Goal: Understand process/instructions

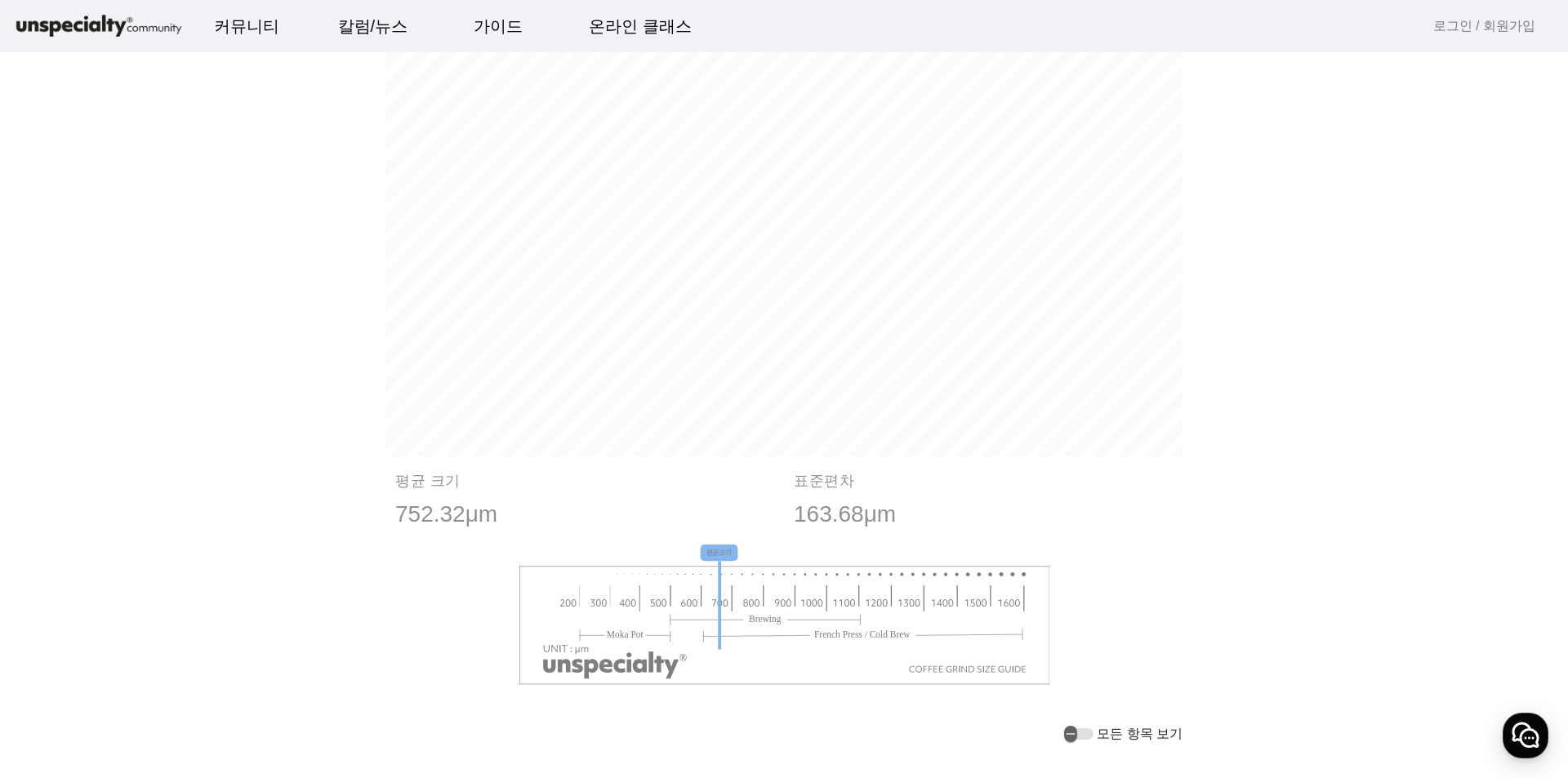
scroll to position [1096, 0]
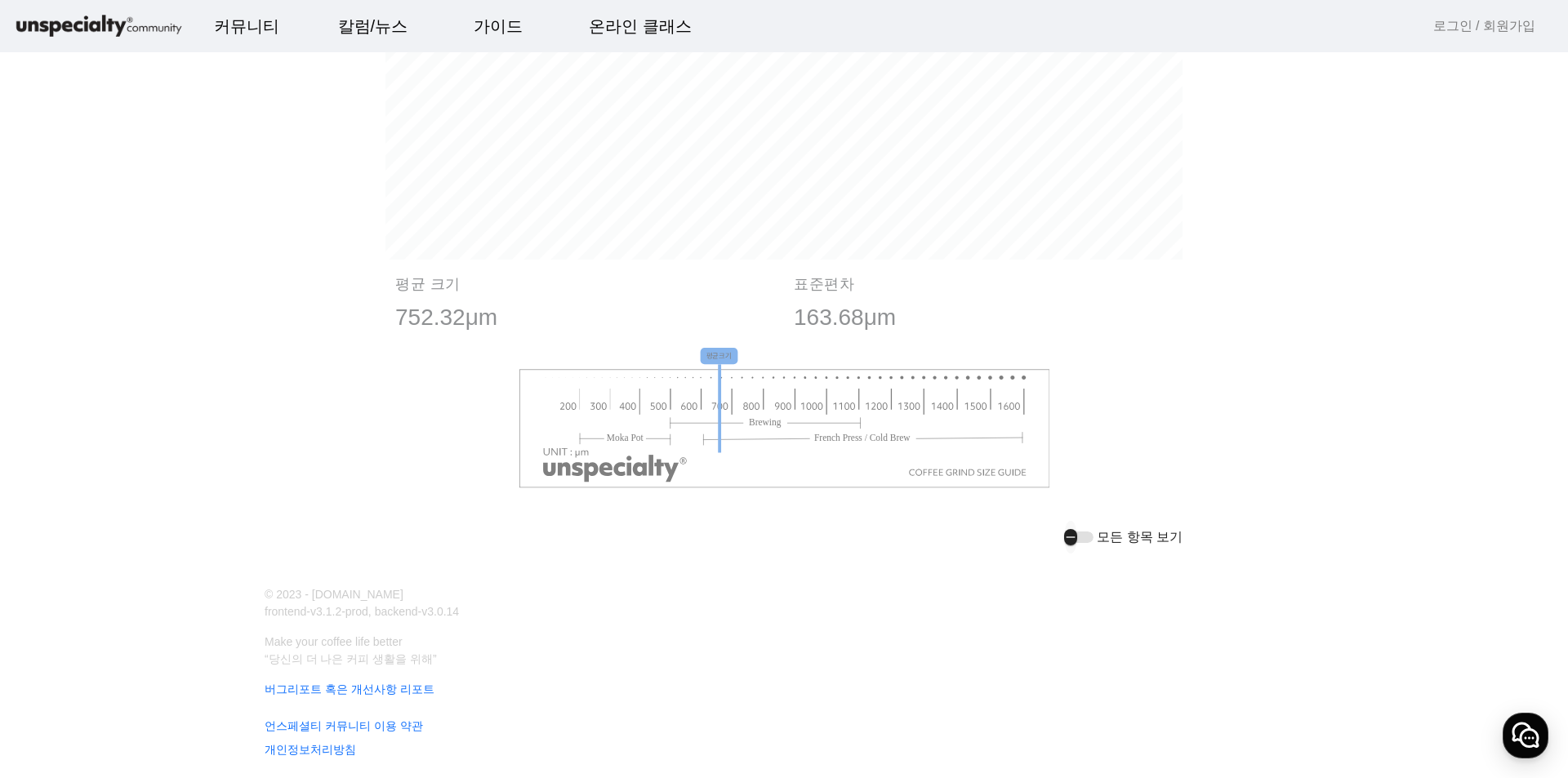
click at [1078, 533] on icon "button" at bounding box center [1070, 537] width 13 height 15
click at [1079, 539] on div "button" at bounding box center [1079, 537] width 30 height 11
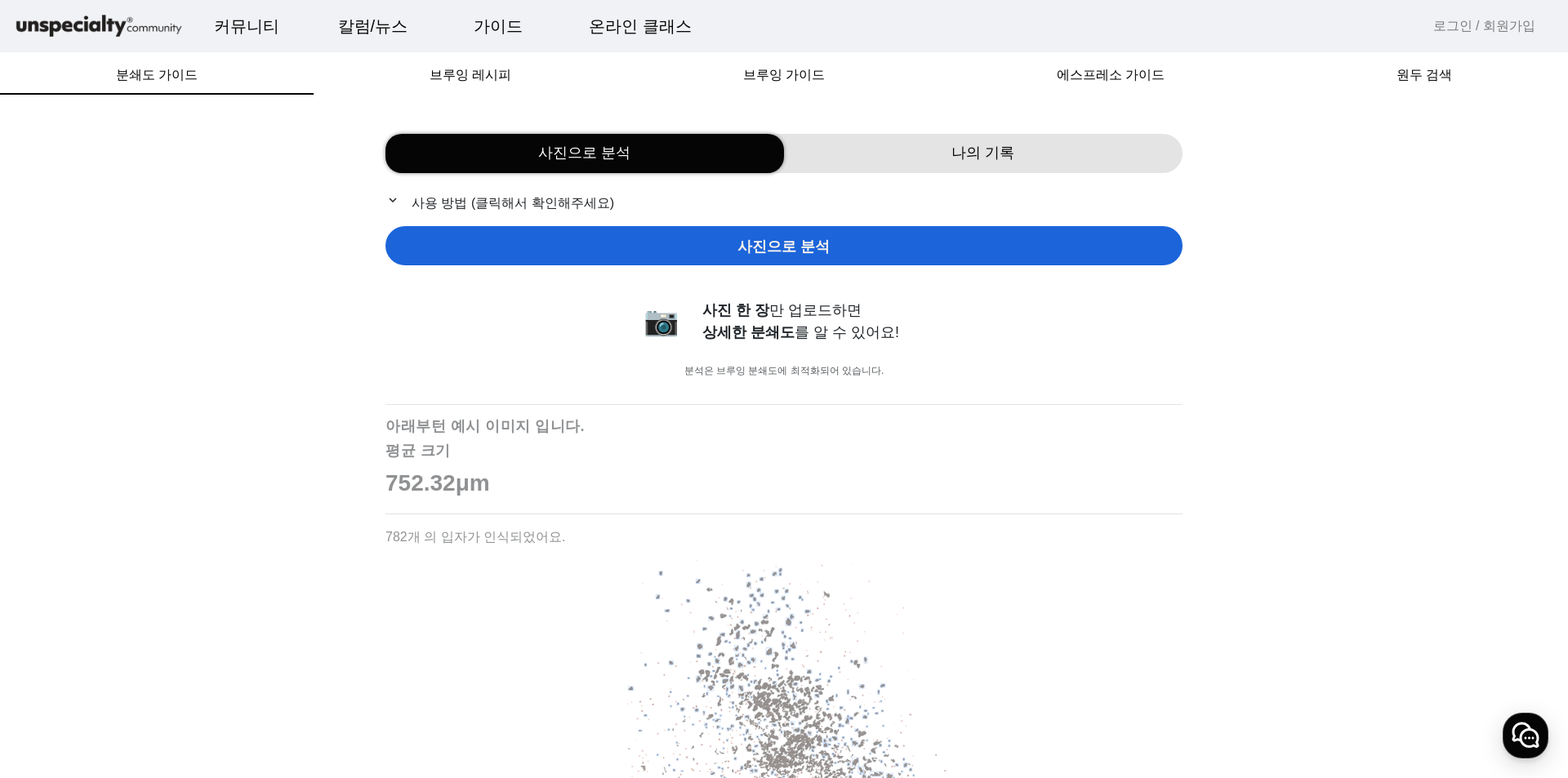
click at [813, 246] on span "사진으로 분석" at bounding box center [784, 246] width 92 height 22
click at [479, 202] on p "expand_more 사용 방법 (클릭해서 확인해주세요)" at bounding box center [784, 203] width 798 height 20
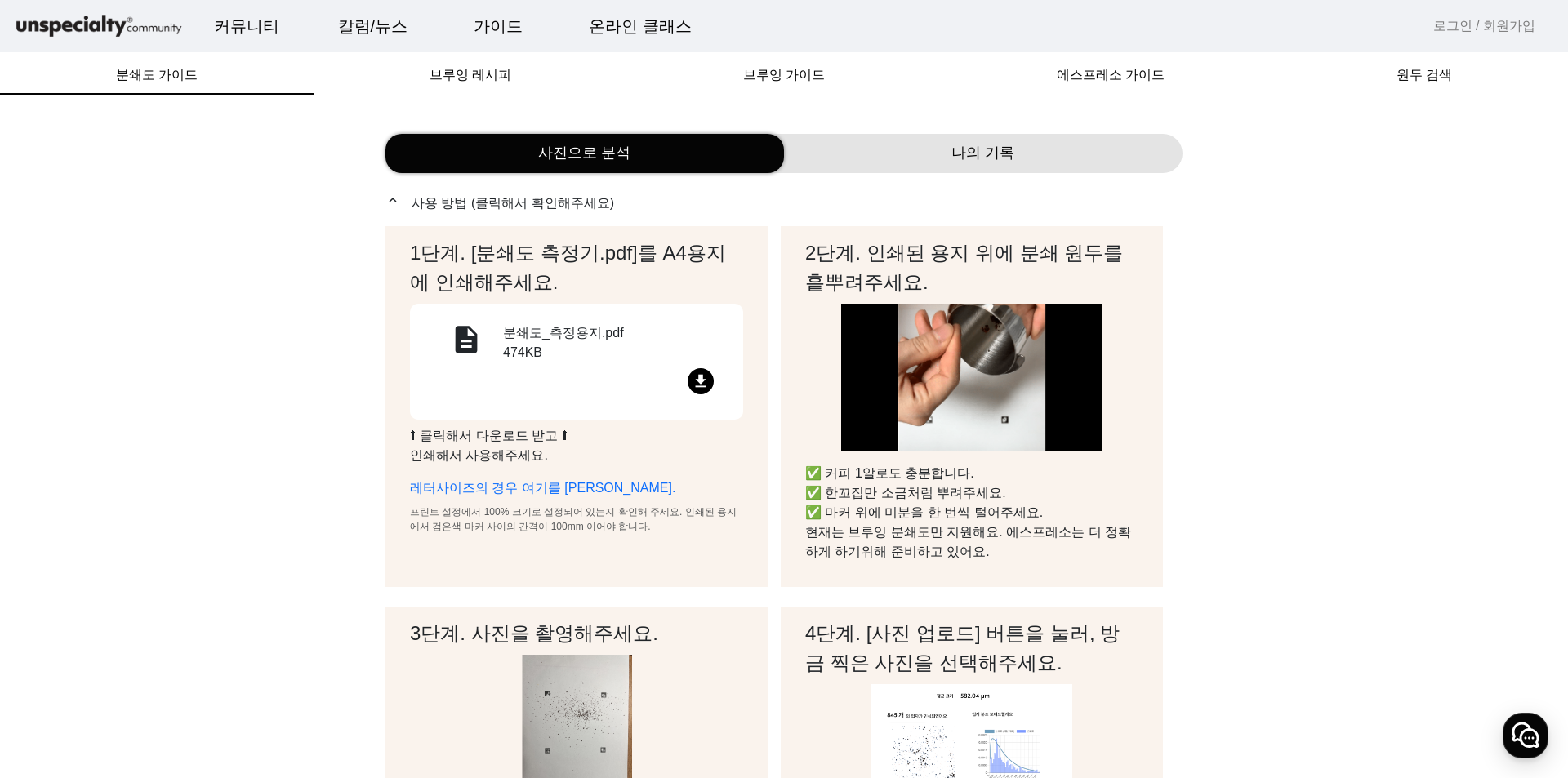
click at [698, 373] on mat-icon "file_download" at bounding box center [701, 382] width 26 height 26
